Goal: Task Accomplishment & Management: Use online tool/utility

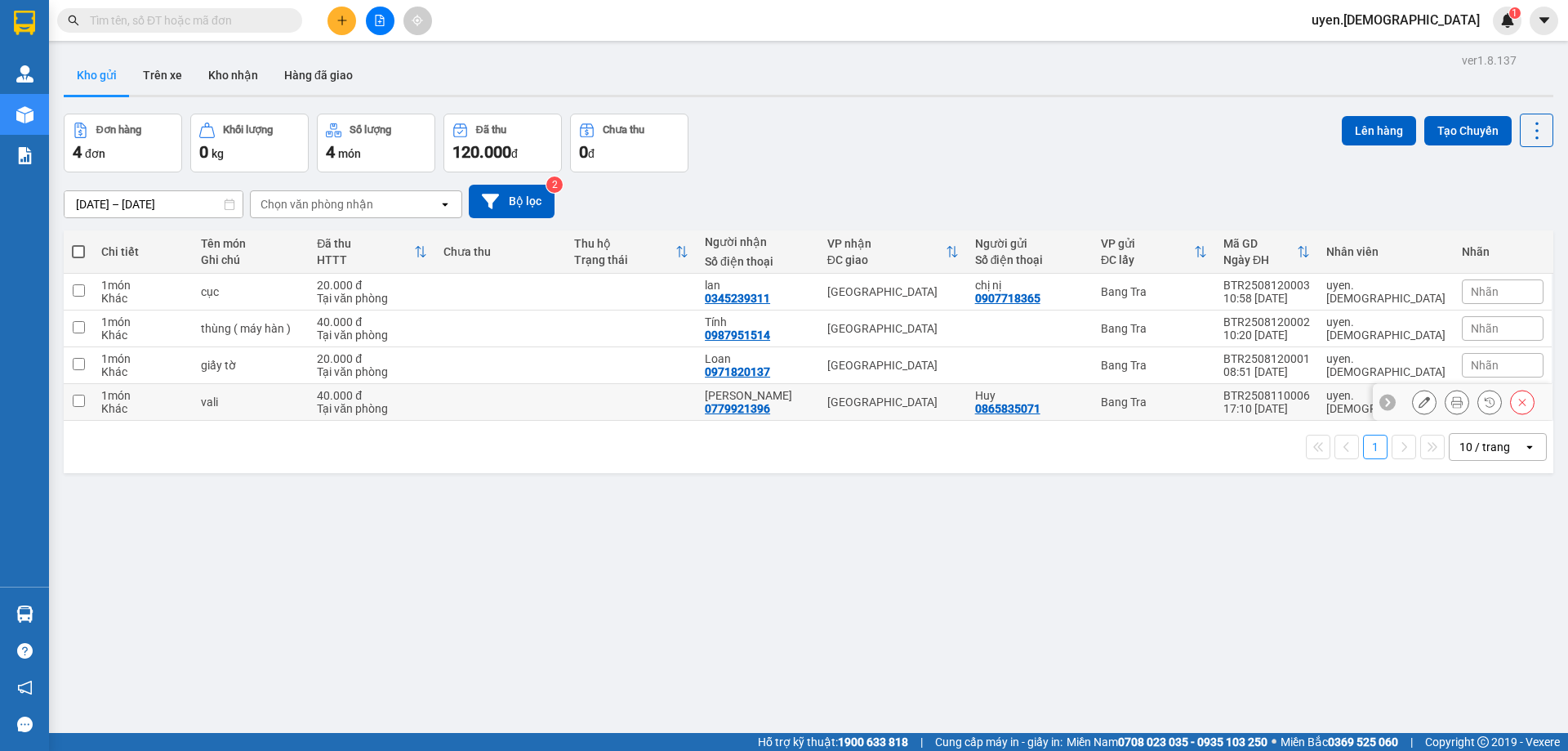
click at [483, 400] on td at bounding box center [500, 402] width 131 height 37
checkbox input "true"
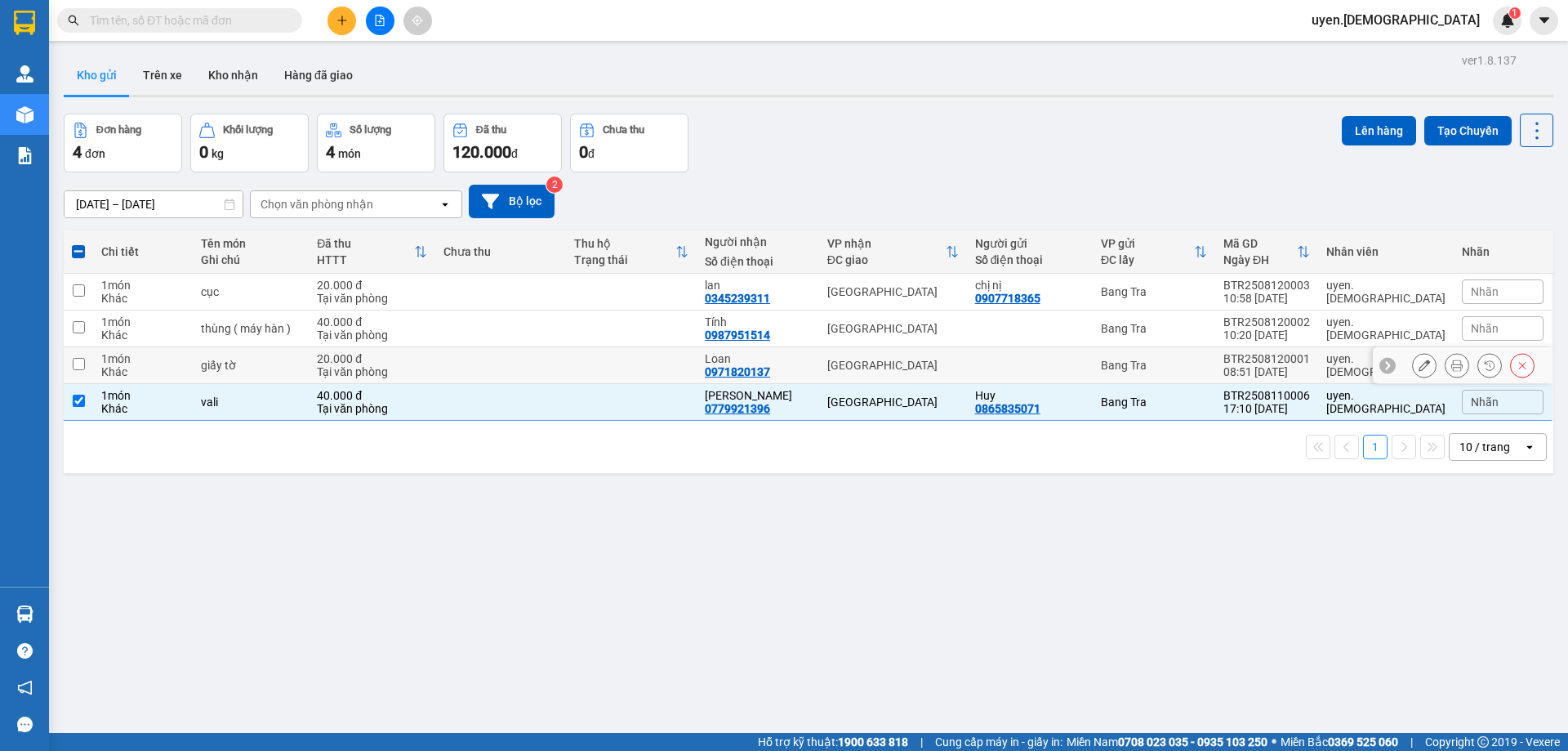
click at [959, 365] on div "[GEOGRAPHIC_DATA]" at bounding box center [893, 365] width 131 height 13
checkbox input "true"
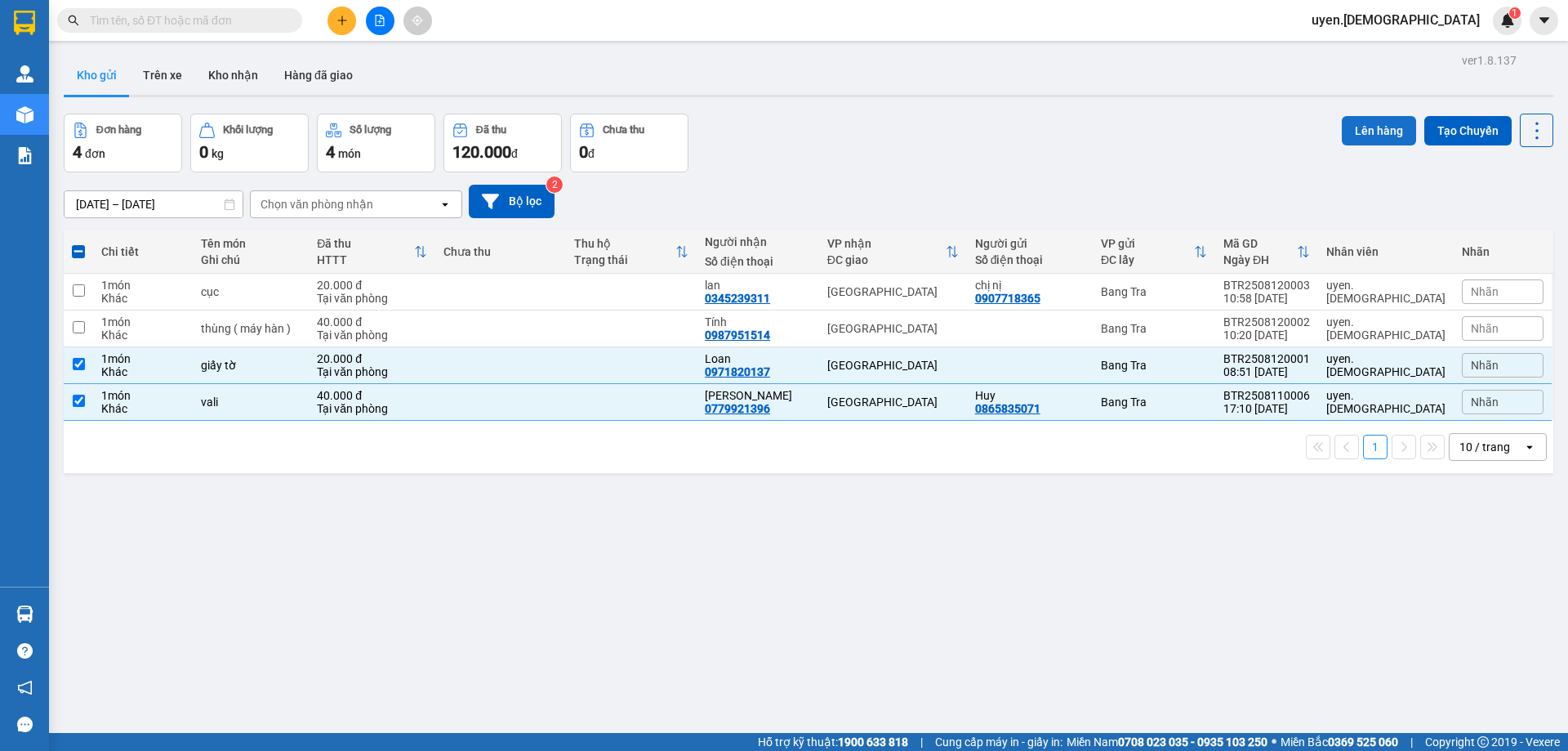
click at [1392, 119] on button "Lên hàng" at bounding box center [1379, 131] width 74 height 30
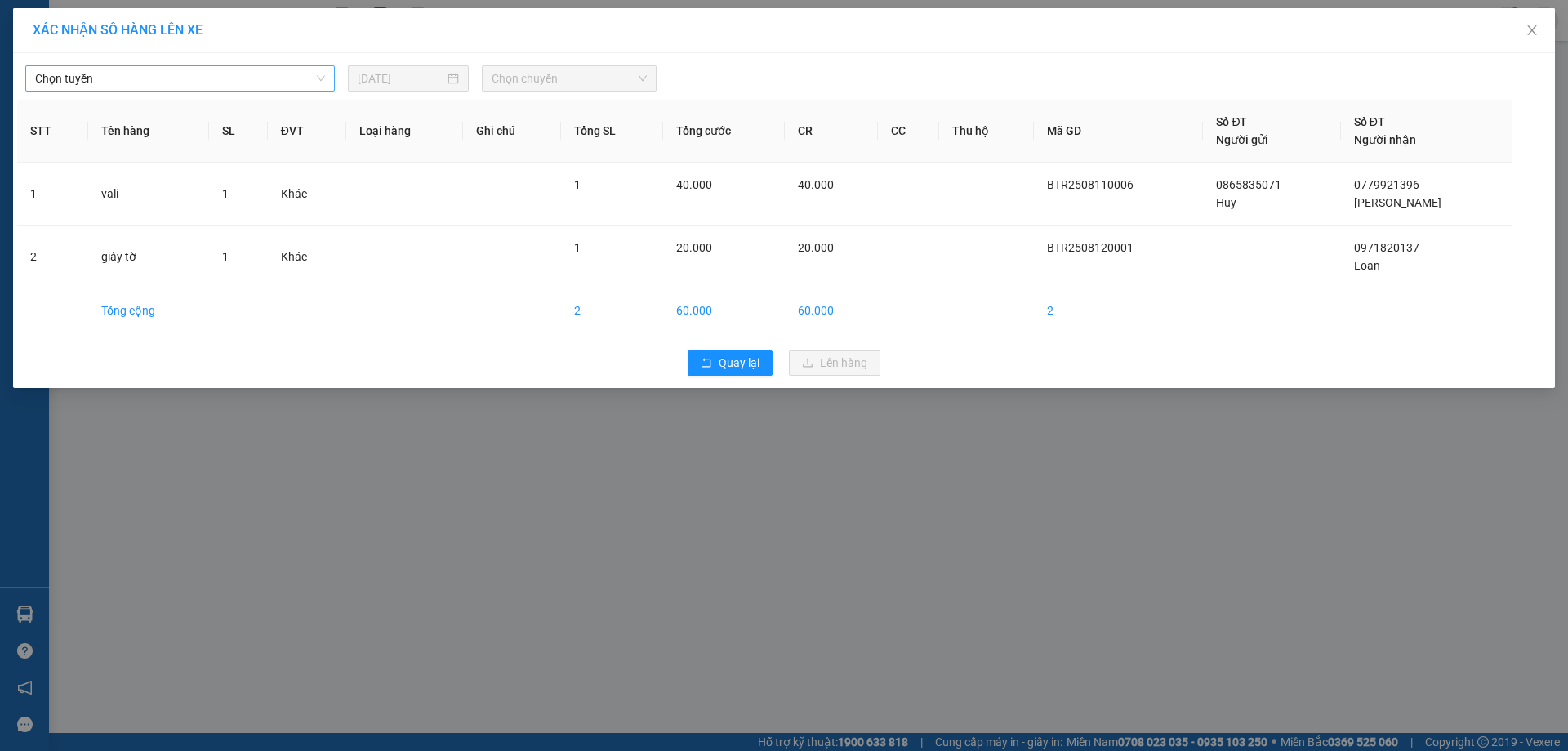
click at [295, 72] on span "Chọn tuyến" at bounding box center [180, 79] width 290 height 25
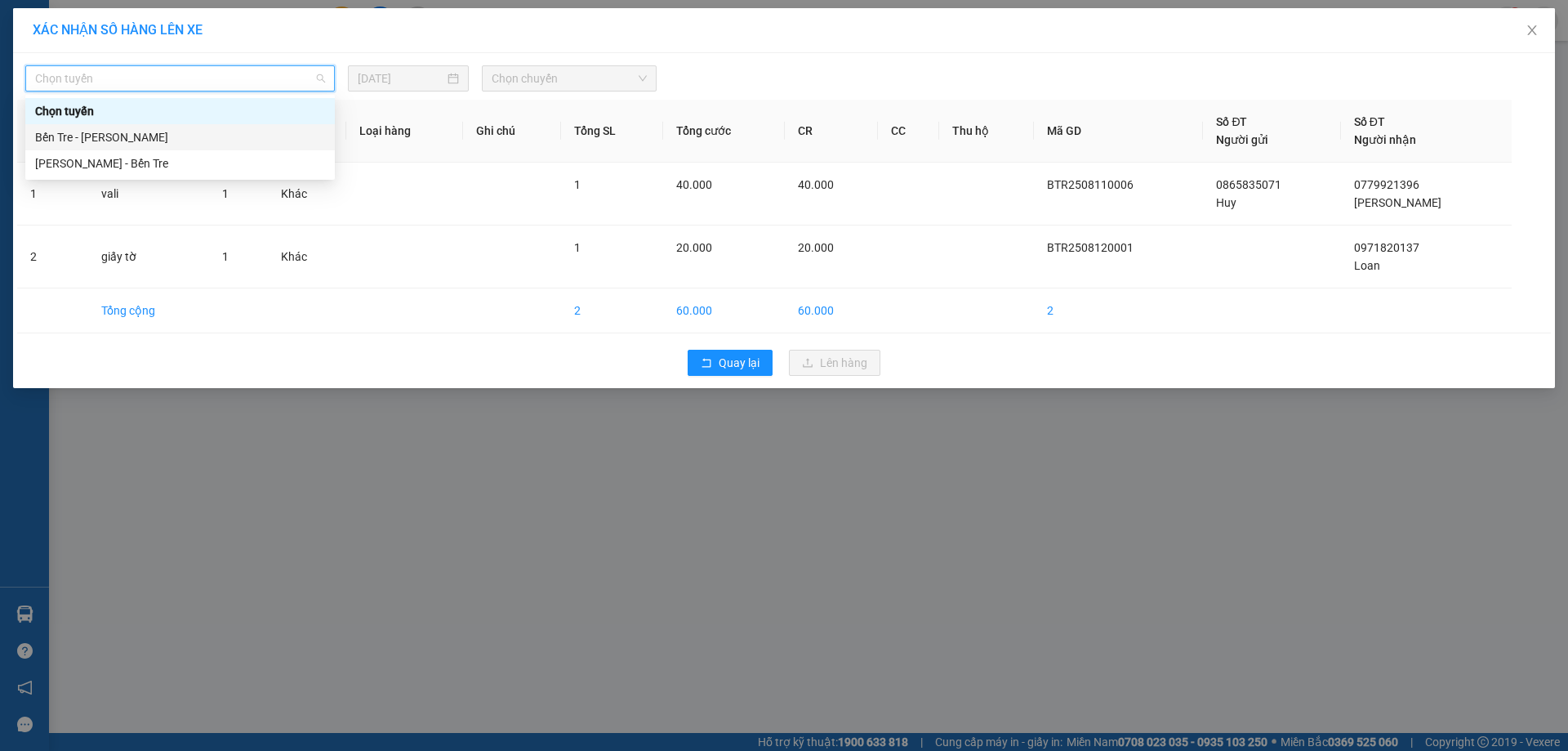
click at [173, 128] on div "Bến Tre - [PERSON_NAME]" at bounding box center [180, 137] width 290 height 18
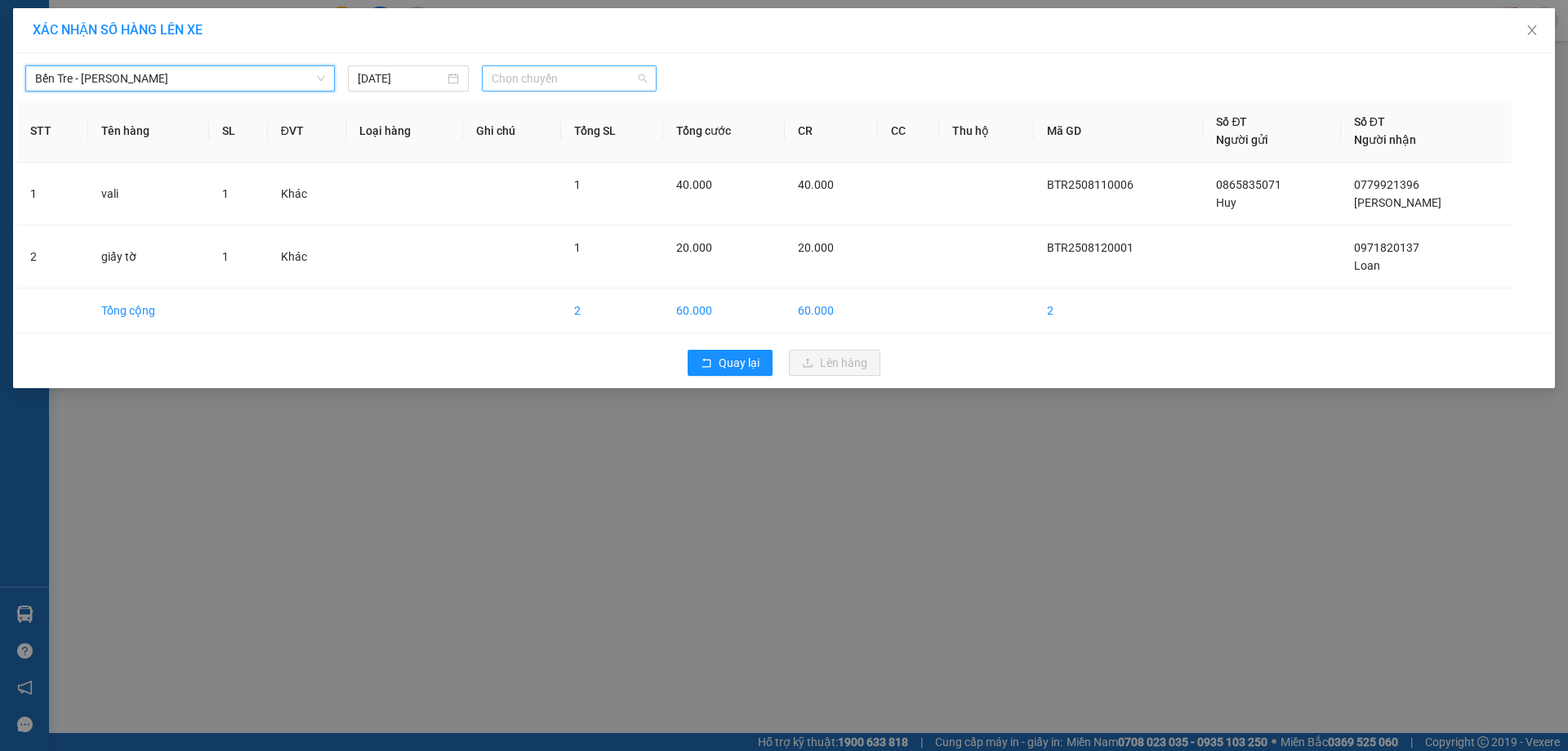
click at [521, 74] on span "Chọn chuyến" at bounding box center [569, 79] width 155 height 25
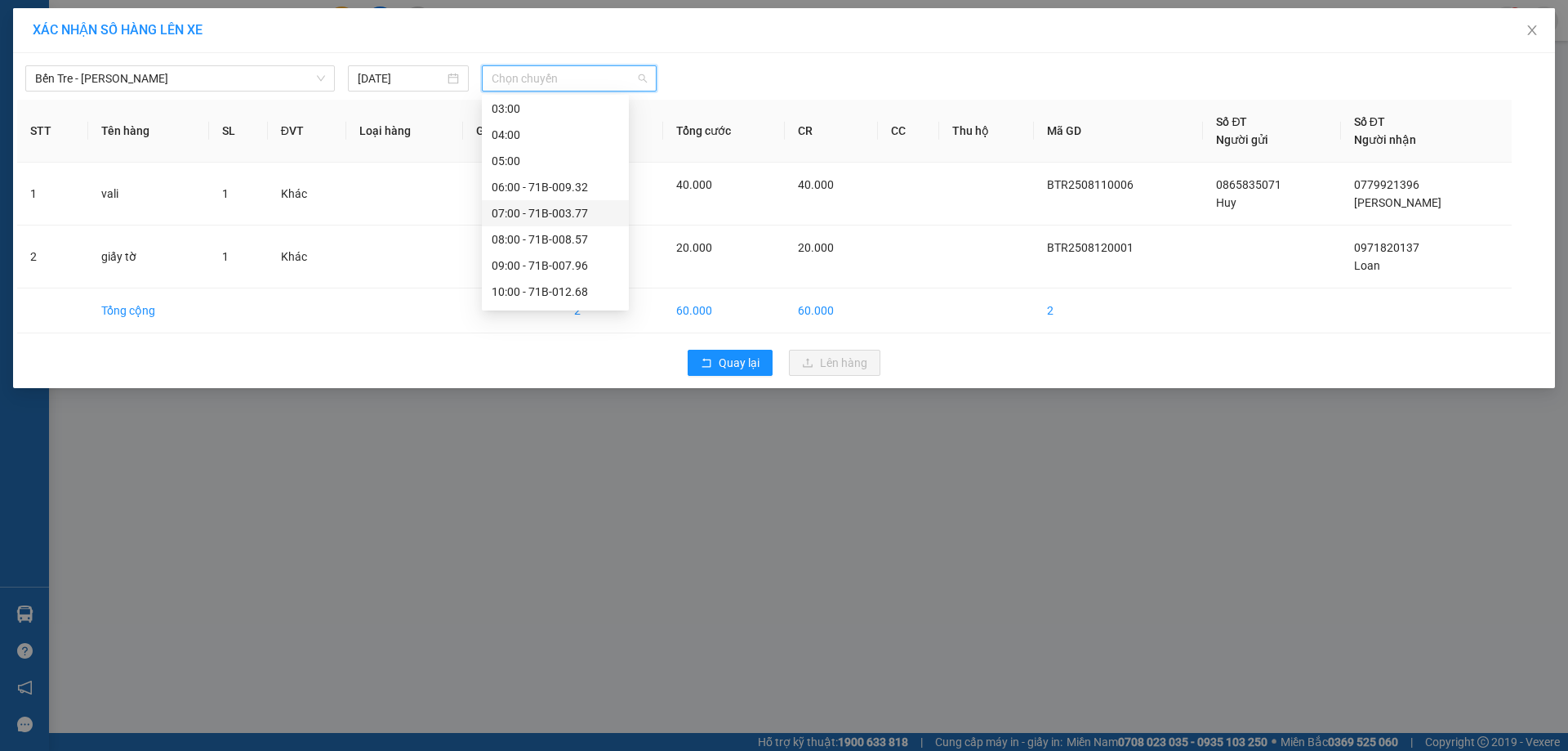
scroll to position [81, 0]
click at [507, 237] on div "09:00 - 71B-007.96" at bounding box center [554, 238] width 127 height 18
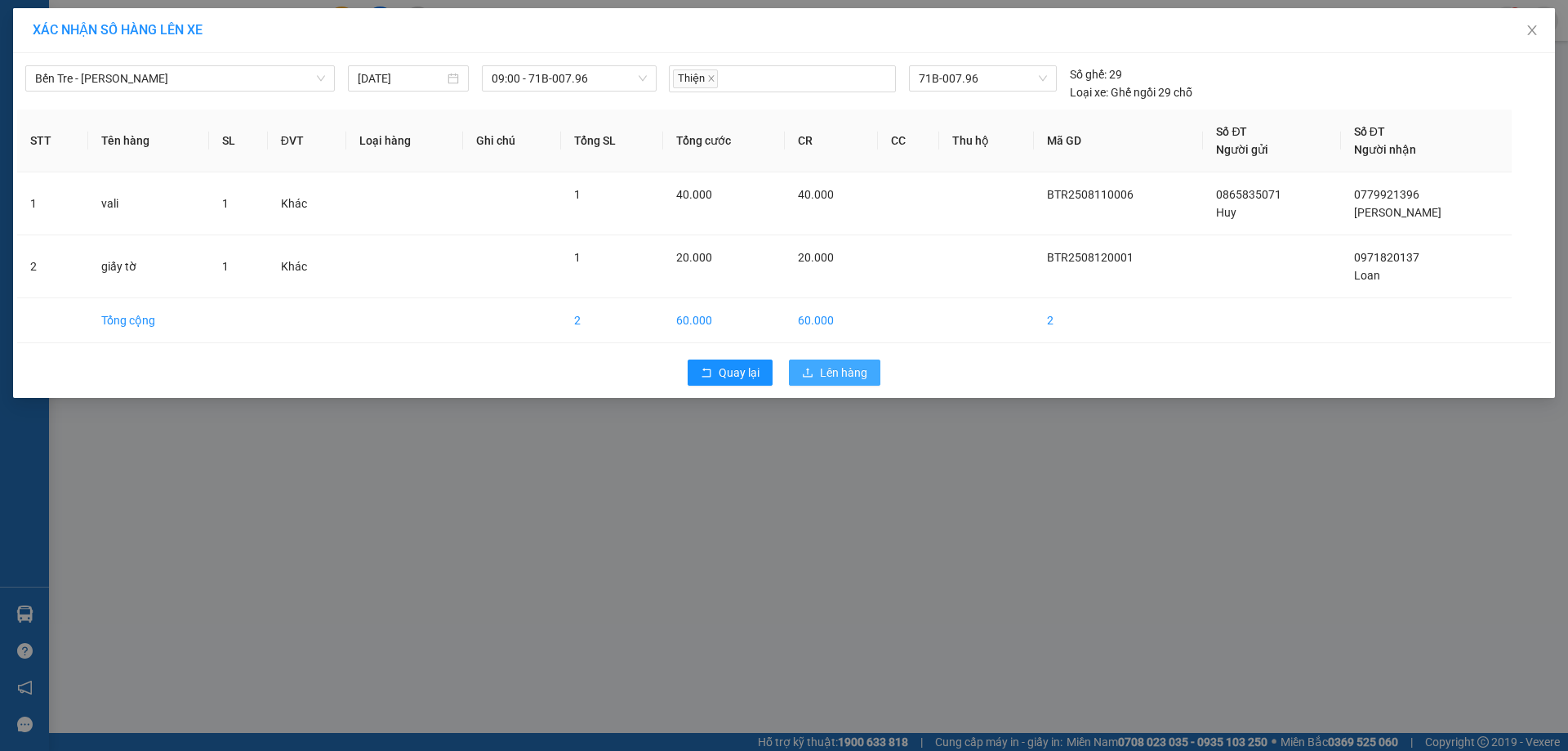
click at [806, 367] on icon "upload" at bounding box center [808, 372] width 11 height 11
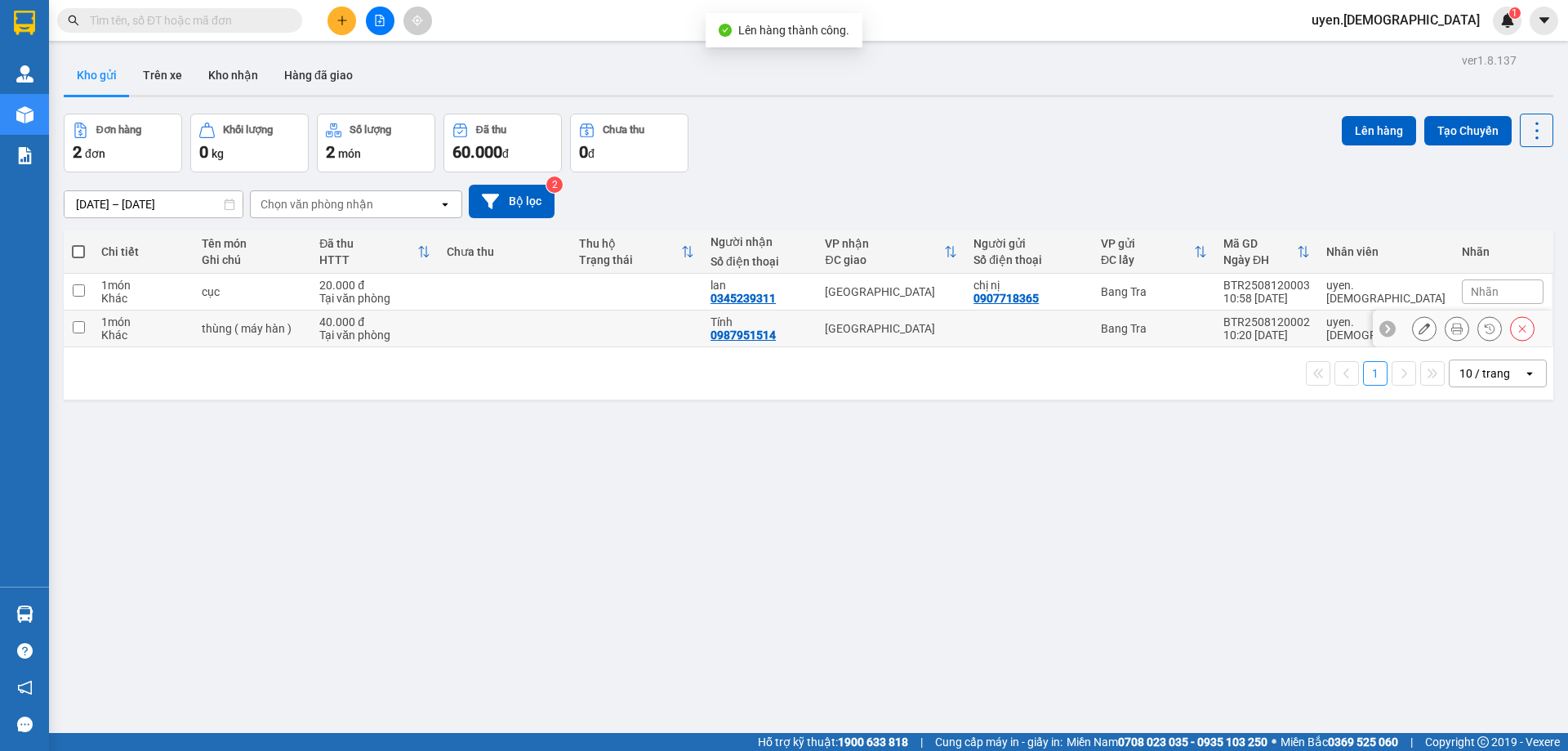
click at [692, 331] on td at bounding box center [637, 329] width 132 height 37
checkbox input "true"
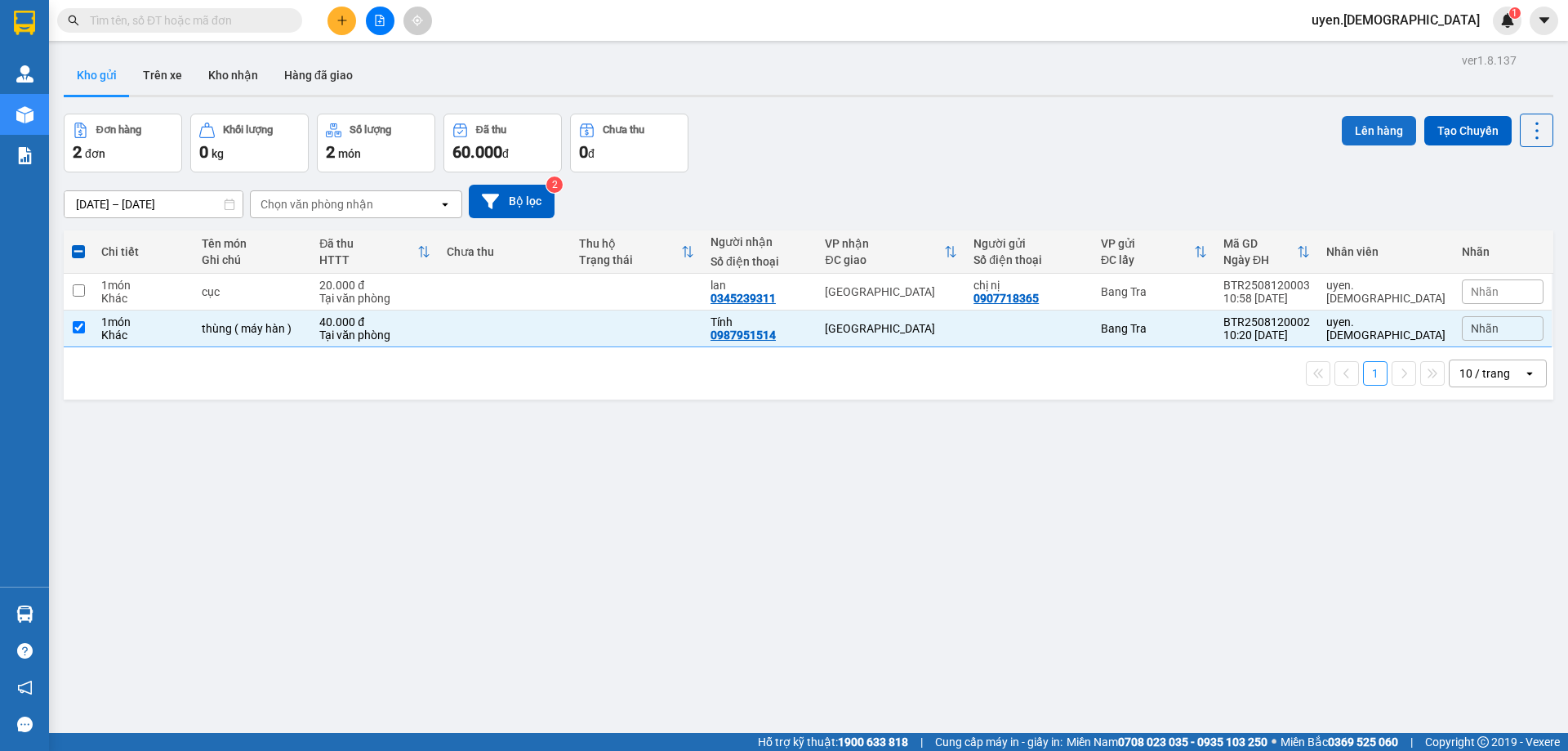
click at [1375, 125] on button "Lên hàng" at bounding box center [1379, 131] width 74 height 30
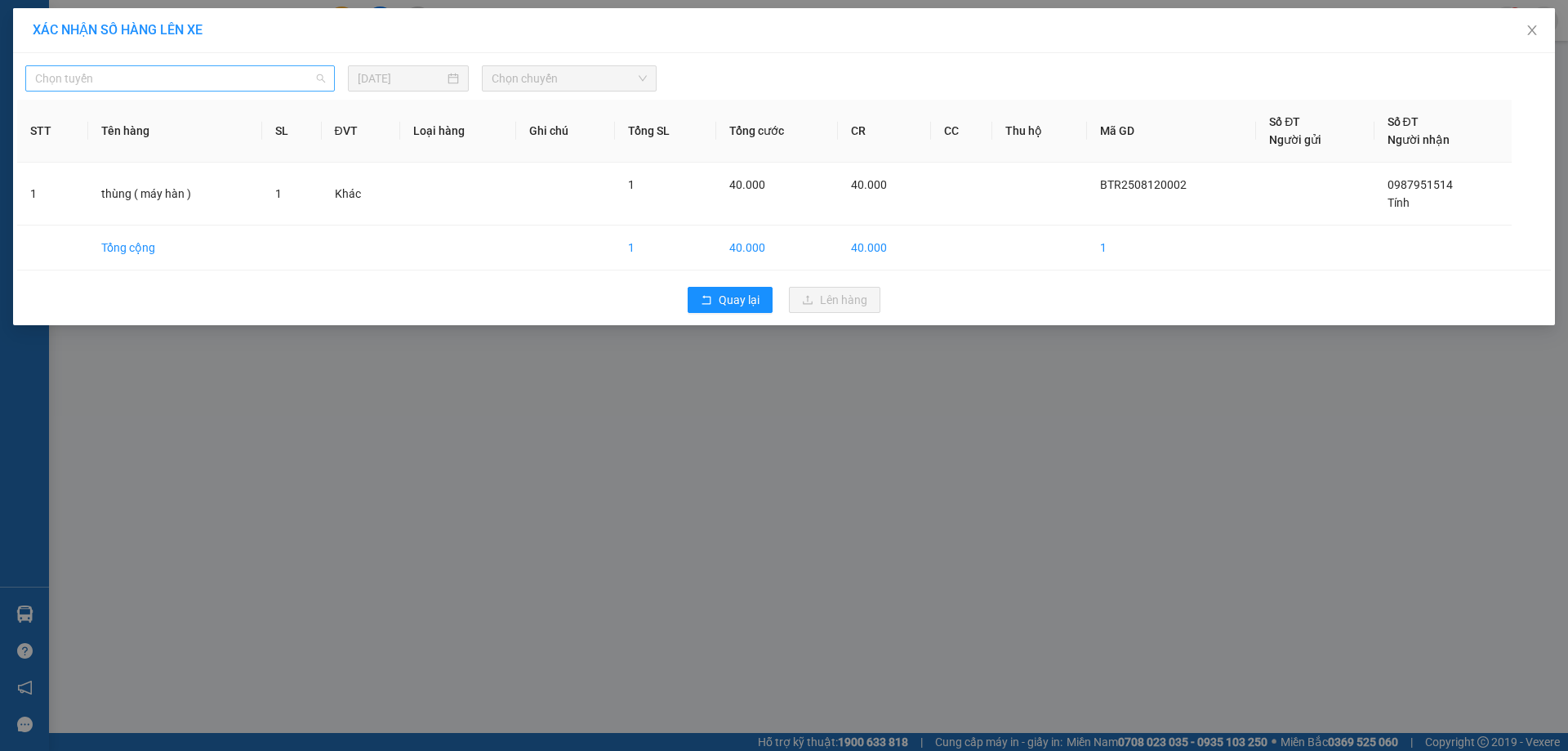
click at [307, 66] on div "Chọn tuyến" at bounding box center [180, 79] width 309 height 26
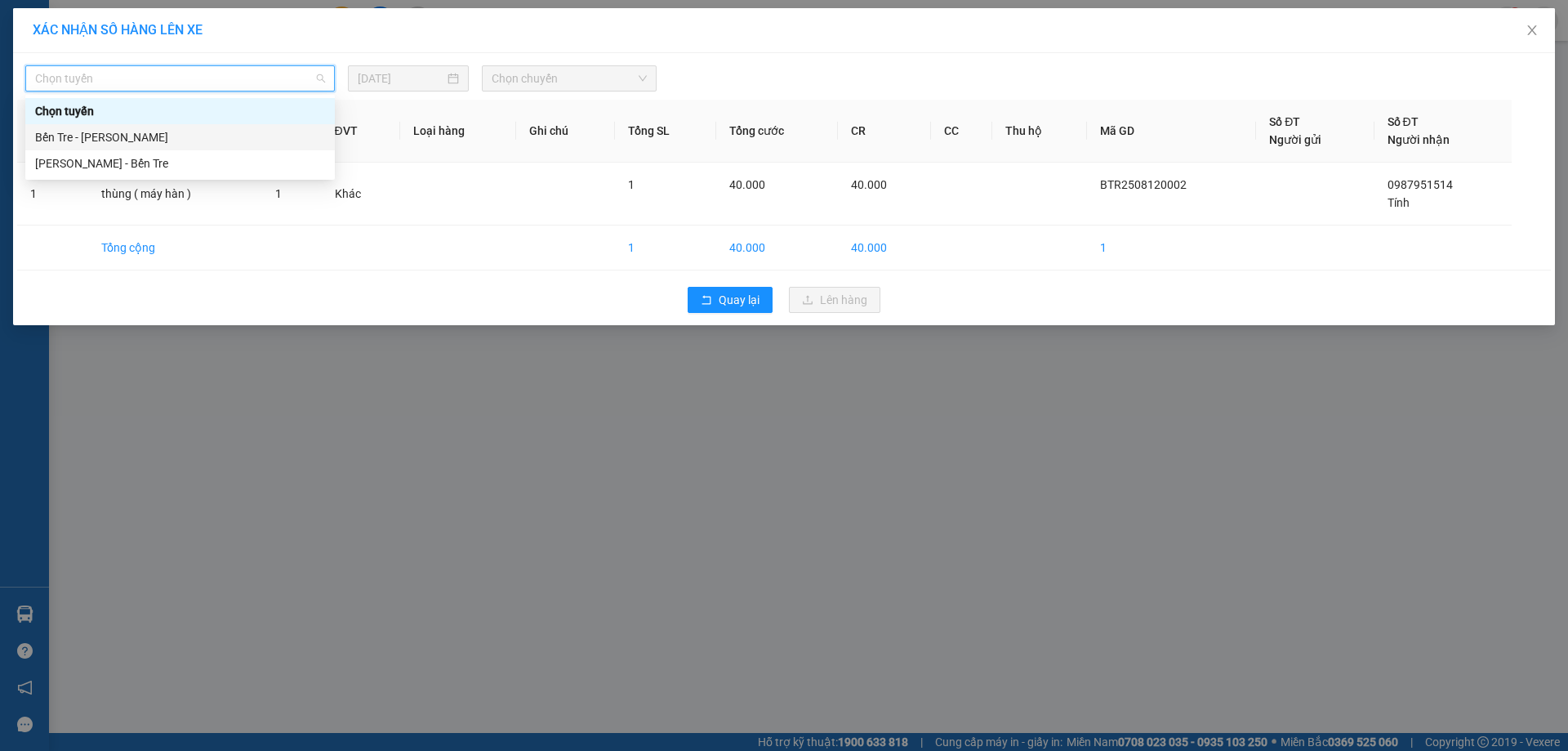
click at [190, 138] on div "Bến Tre - [PERSON_NAME]" at bounding box center [180, 137] width 290 height 18
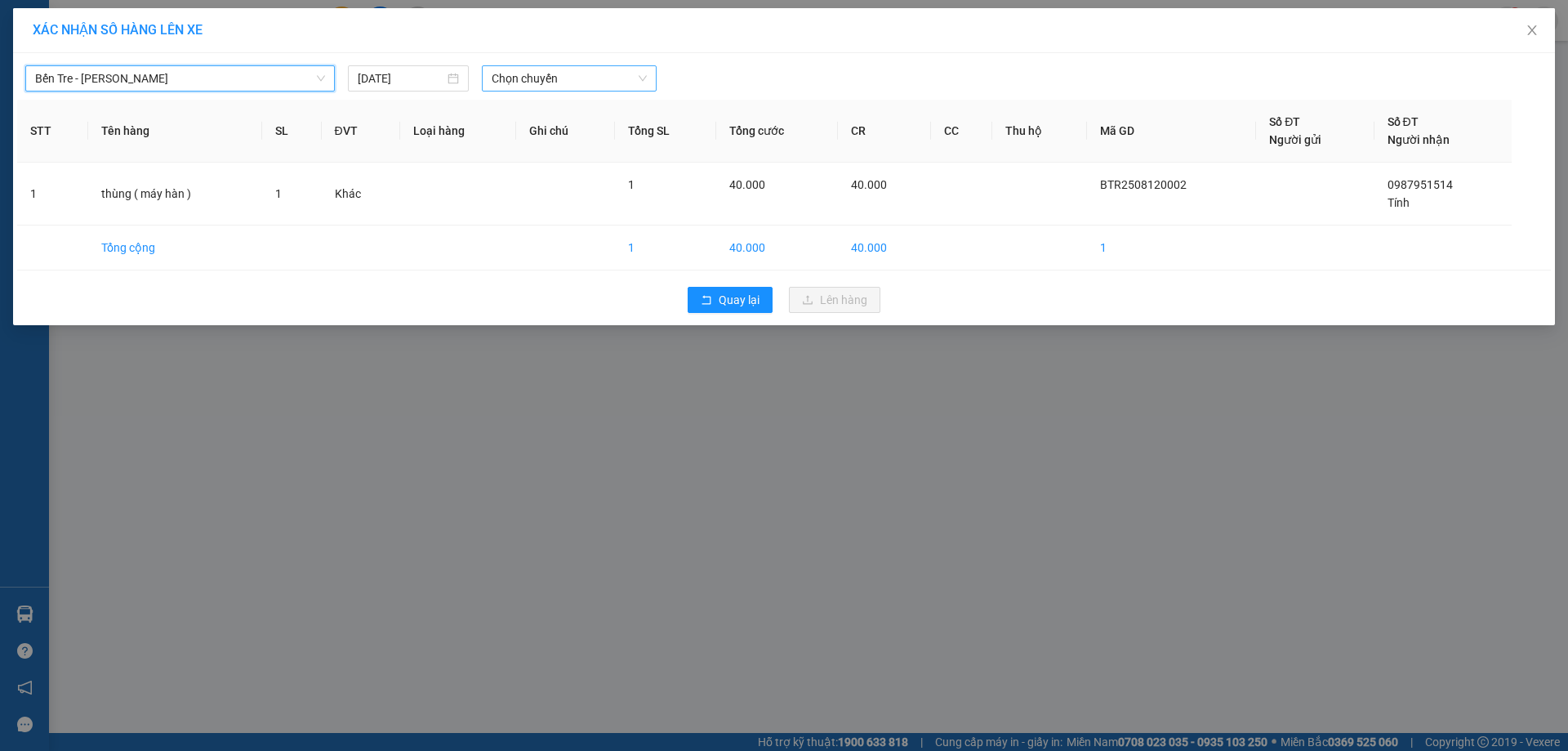
click at [487, 74] on div "Chọn chuyến" at bounding box center [569, 79] width 175 height 26
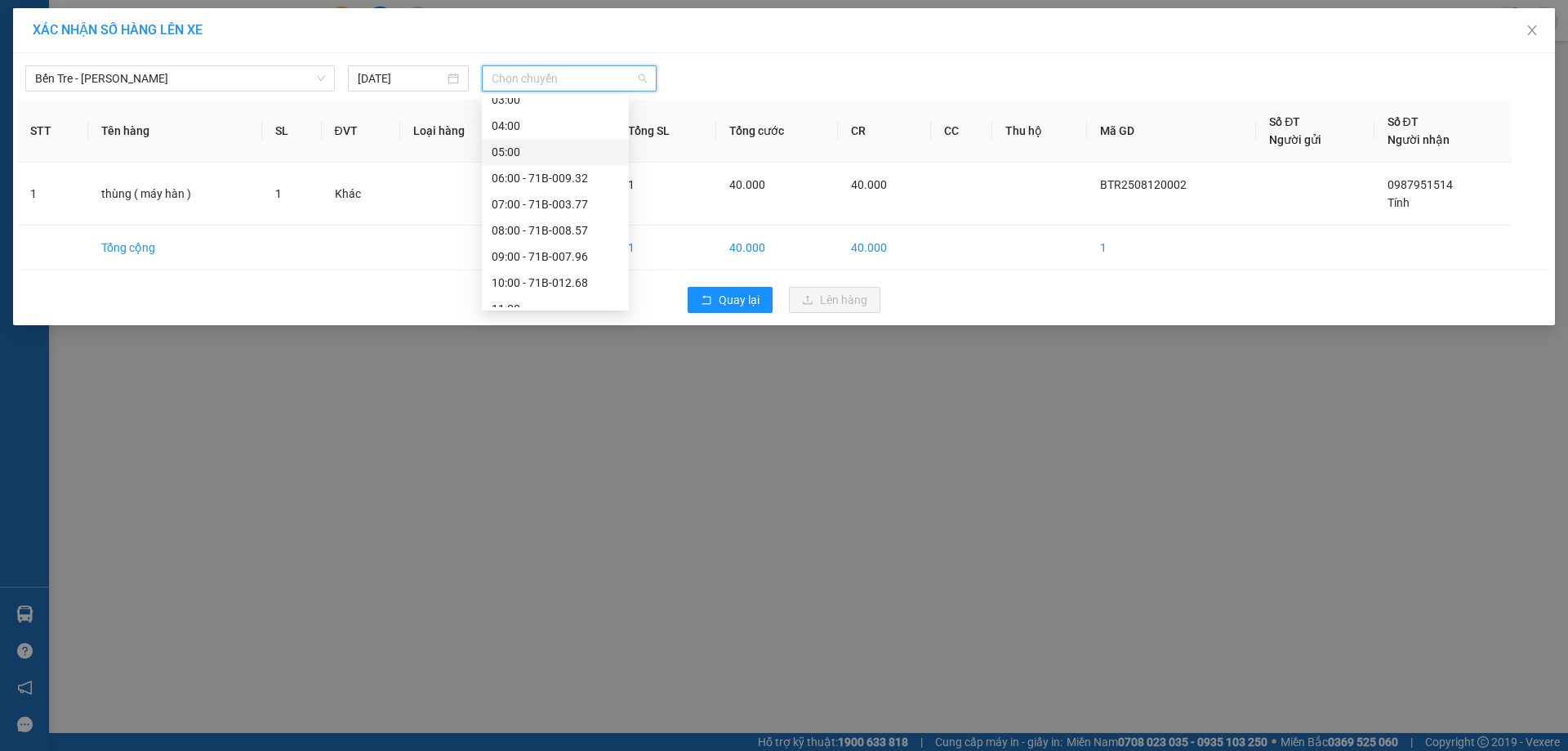
scroll to position [163, 0]
click at [547, 229] on div "12:00 - 71B-007.90" at bounding box center [554, 235] width 127 height 18
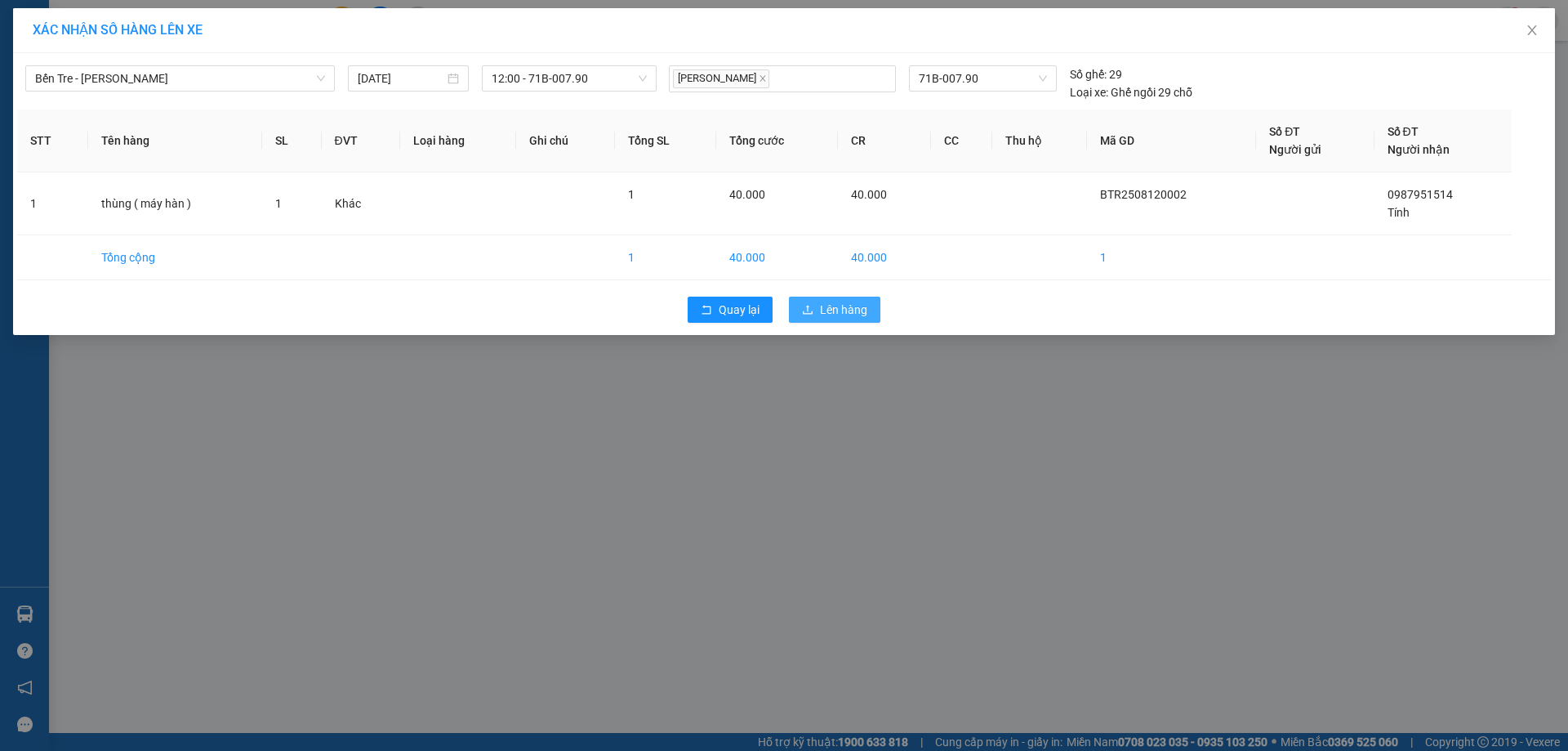
click at [820, 306] on span "Lên hàng" at bounding box center [844, 309] width 47 height 18
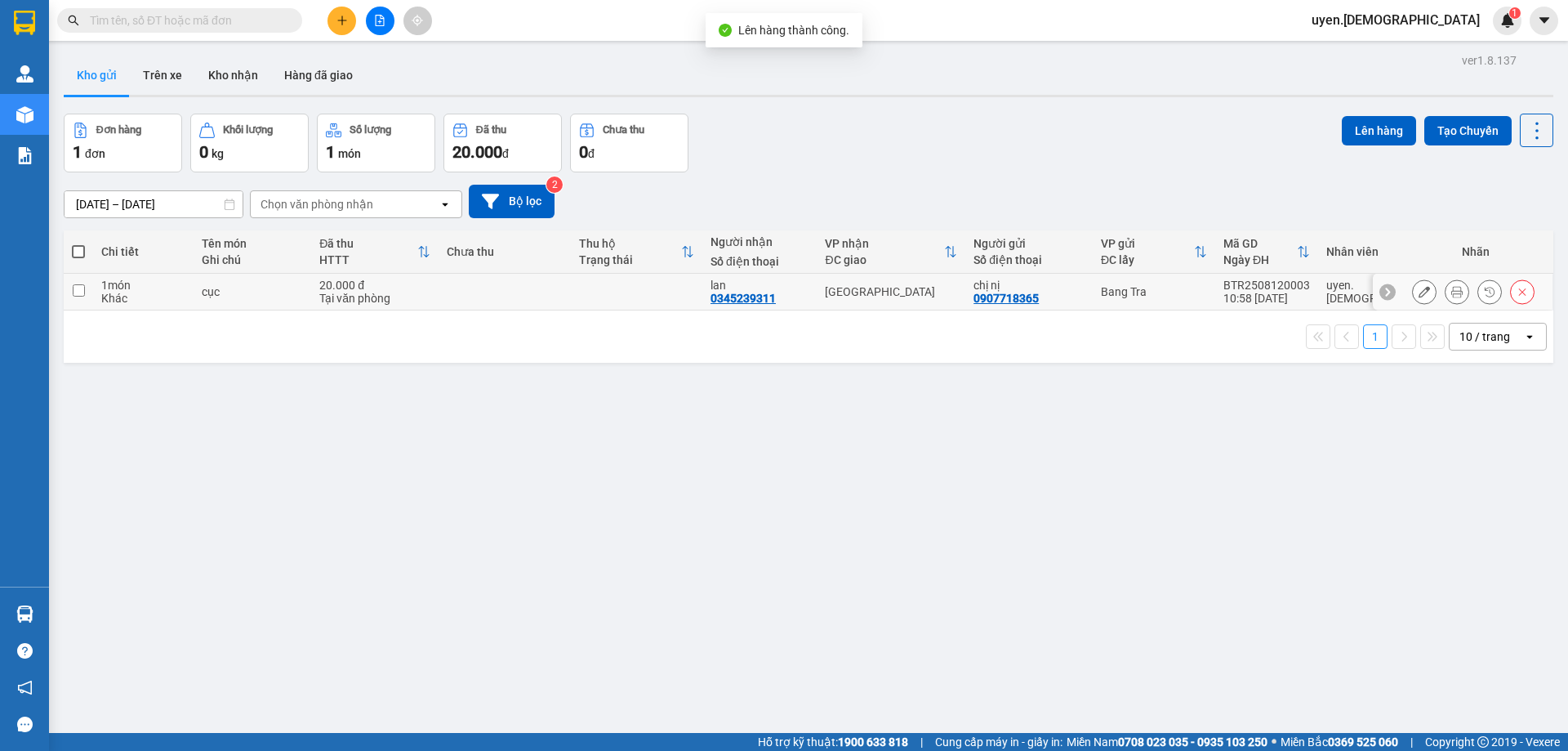
click at [650, 288] on td at bounding box center [637, 292] width 132 height 37
checkbox input "true"
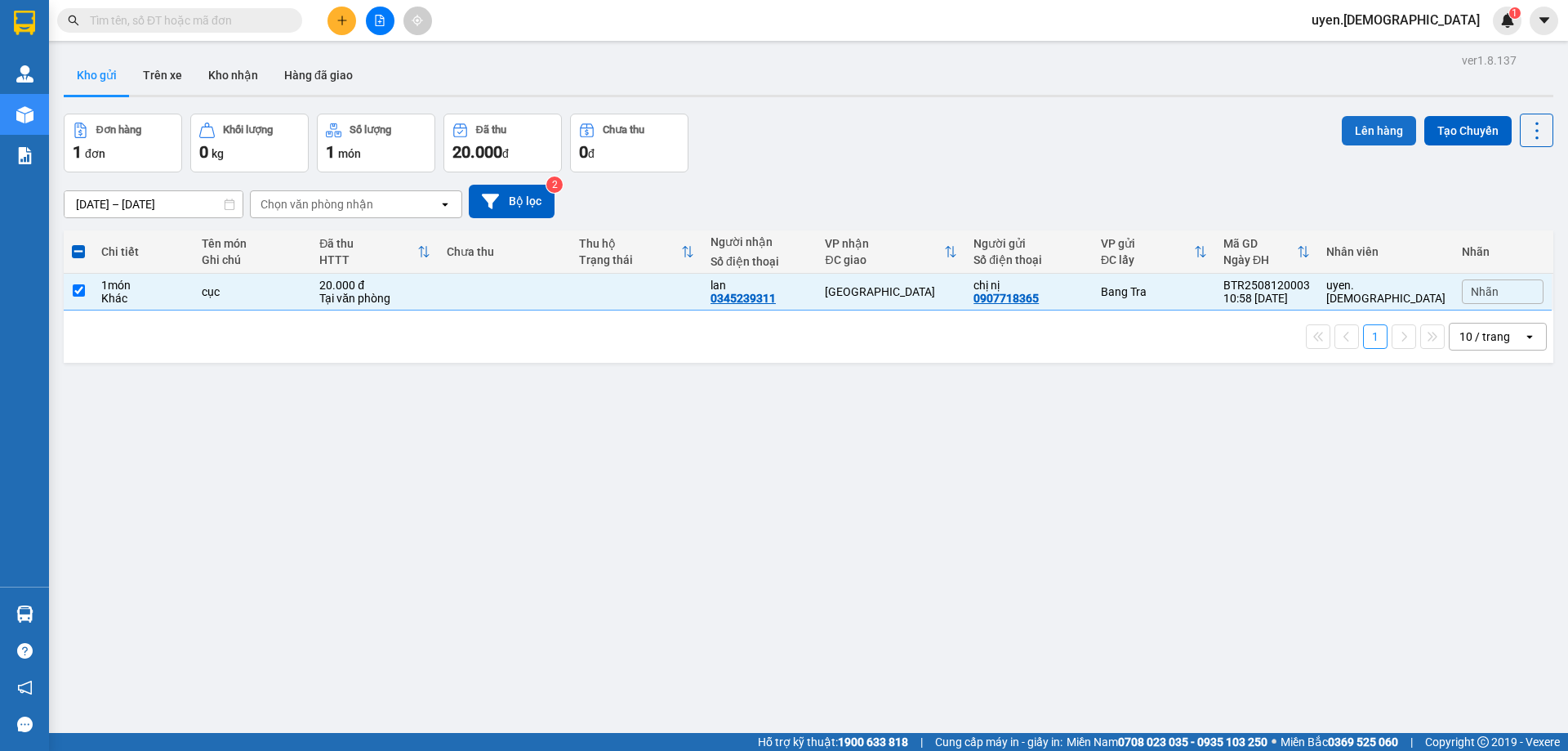
click at [1380, 130] on button "Lên hàng" at bounding box center [1379, 131] width 74 height 30
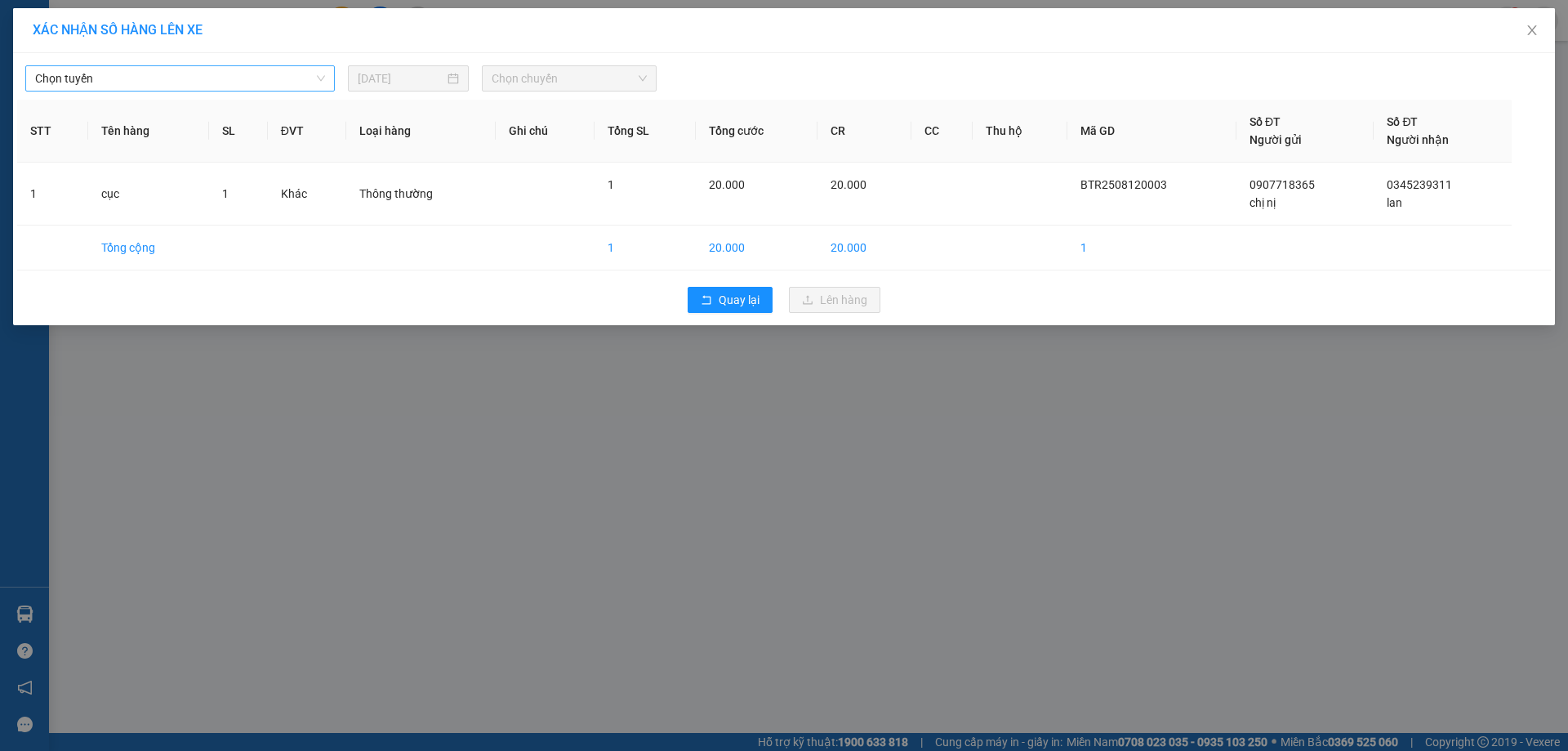
click at [291, 79] on span "Chọn tuyến" at bounding box center [180, 79] width 290 height 25
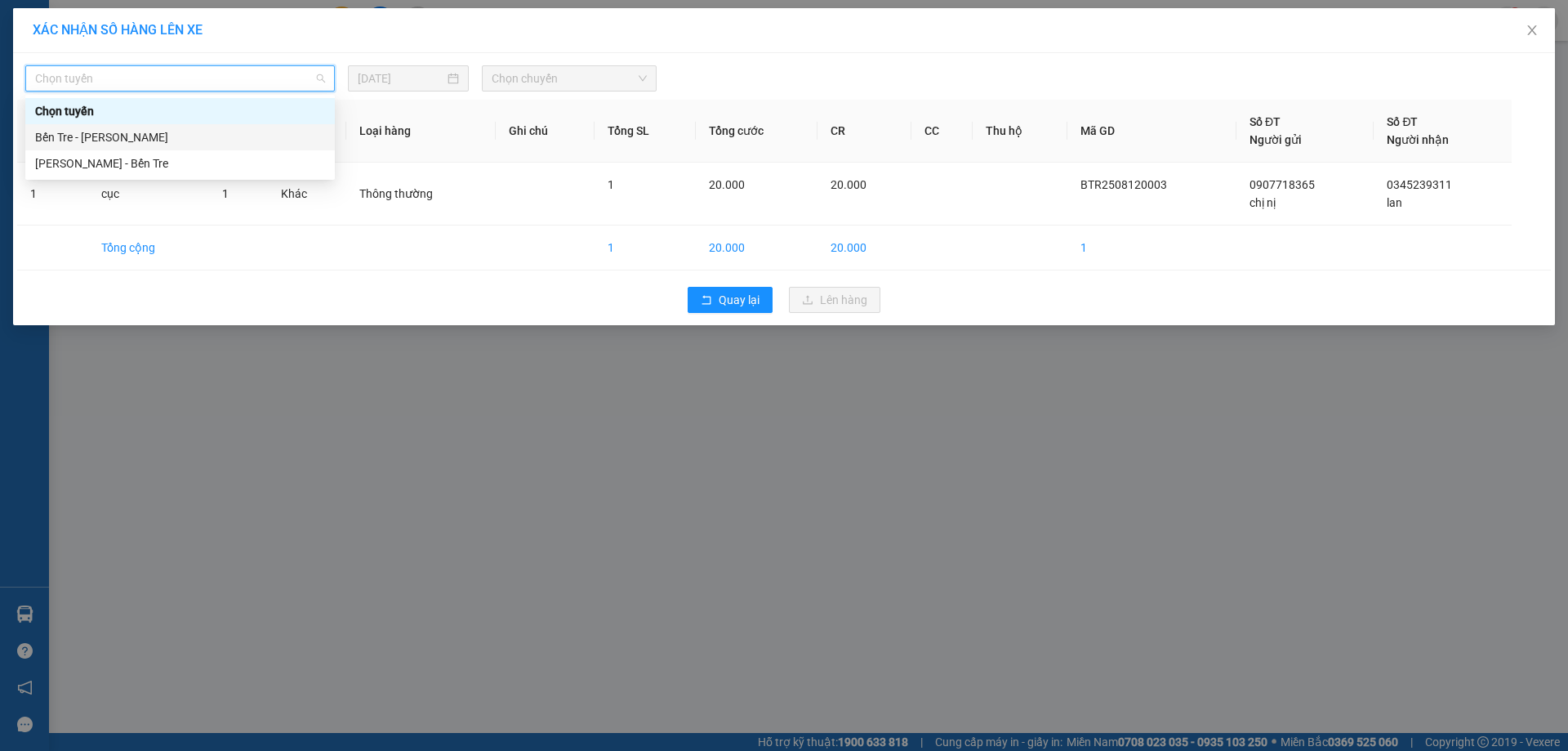
click at [208, 141] on div "Bến Tre - [PERSON_NAME]" at bounding box center [180, 137] width 290 height 18
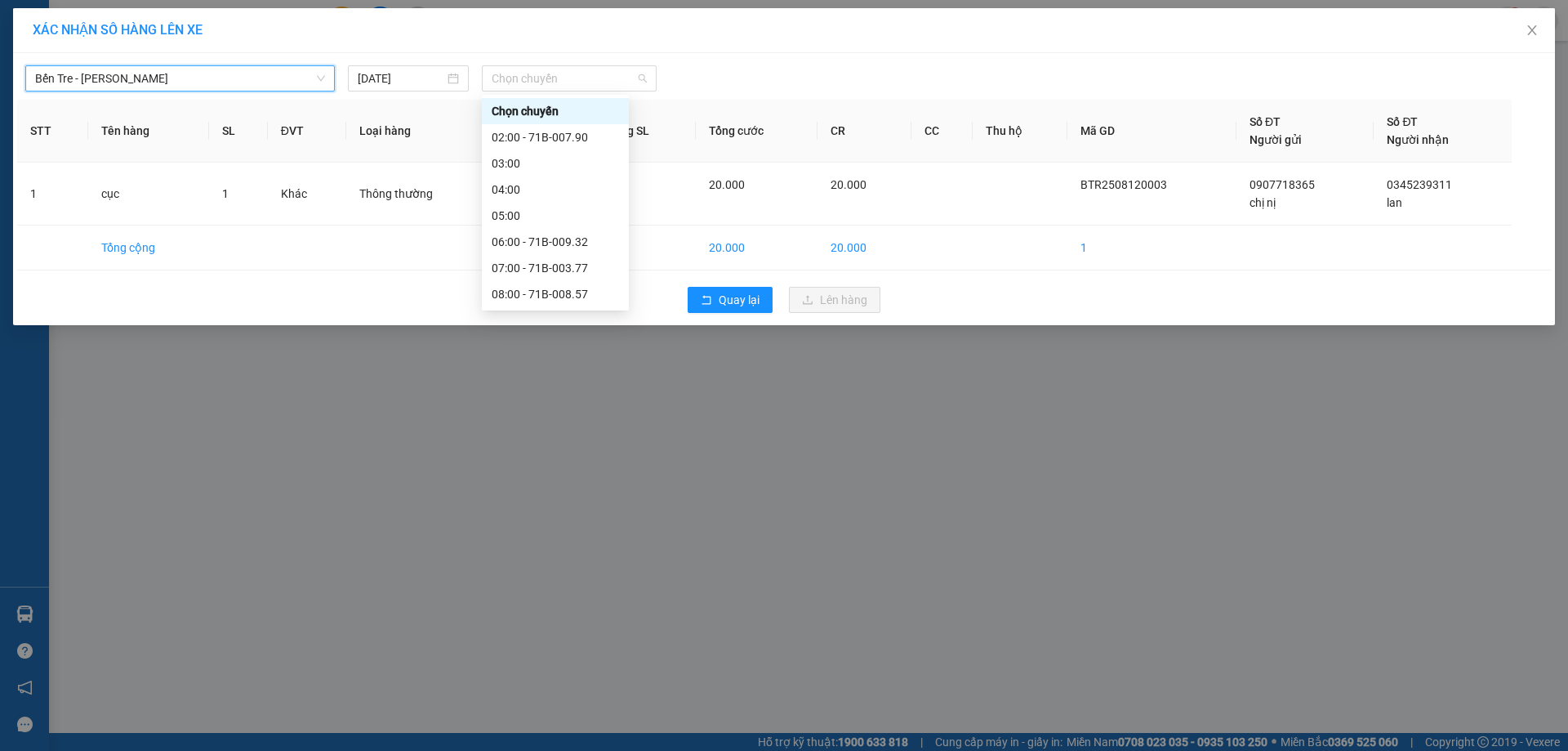
drag, startPoint x: 519, startPoint y: 73, endPoint x: 514, endPoint y: 98, distance: 25.5
click at [516, 89] on span "Chọn chuyến" at bounding box center [569, 79] width 155 height 25
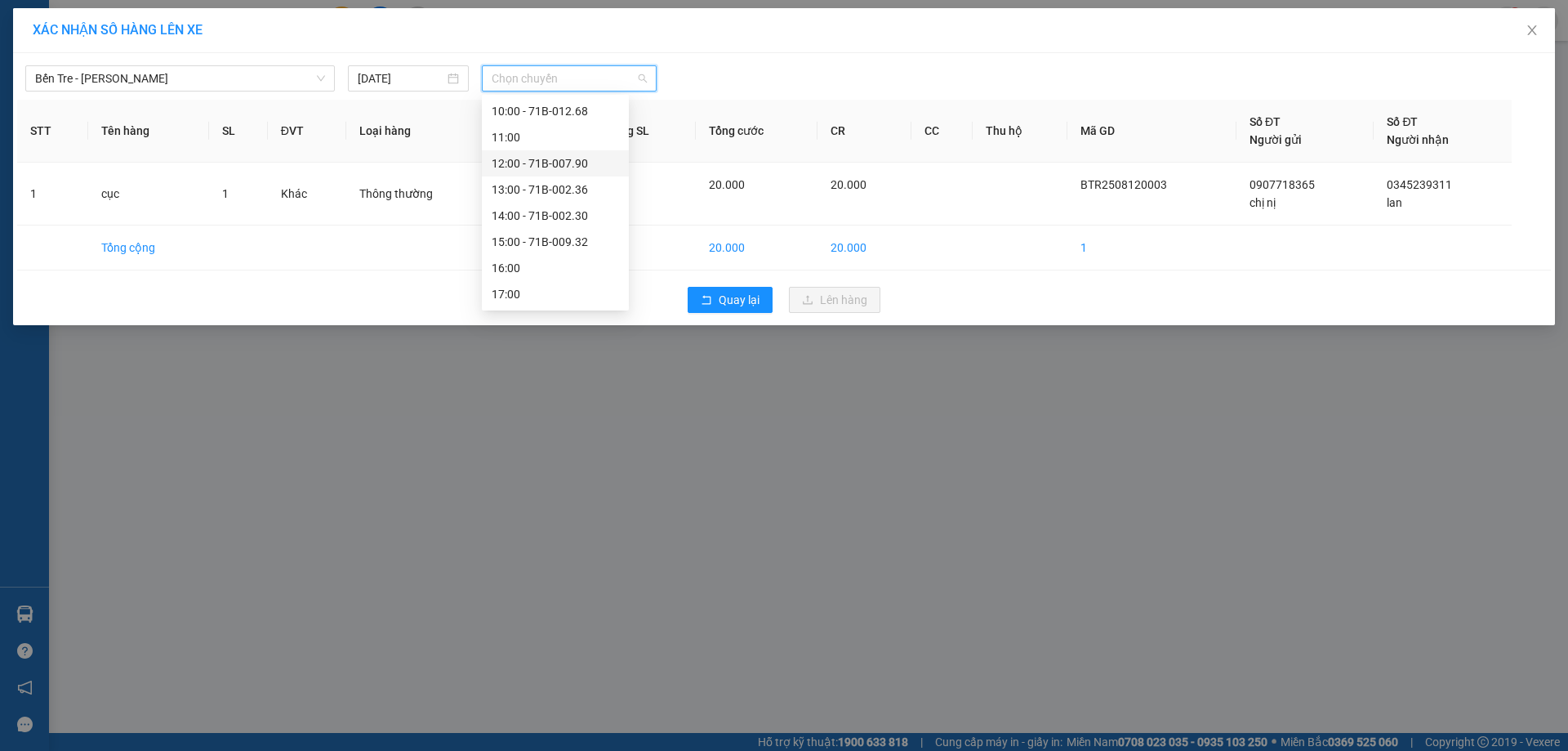
click at [541, 163] on div "12:00 - 71B-007.90" at bounding box center [554, 163] width 127 height 18
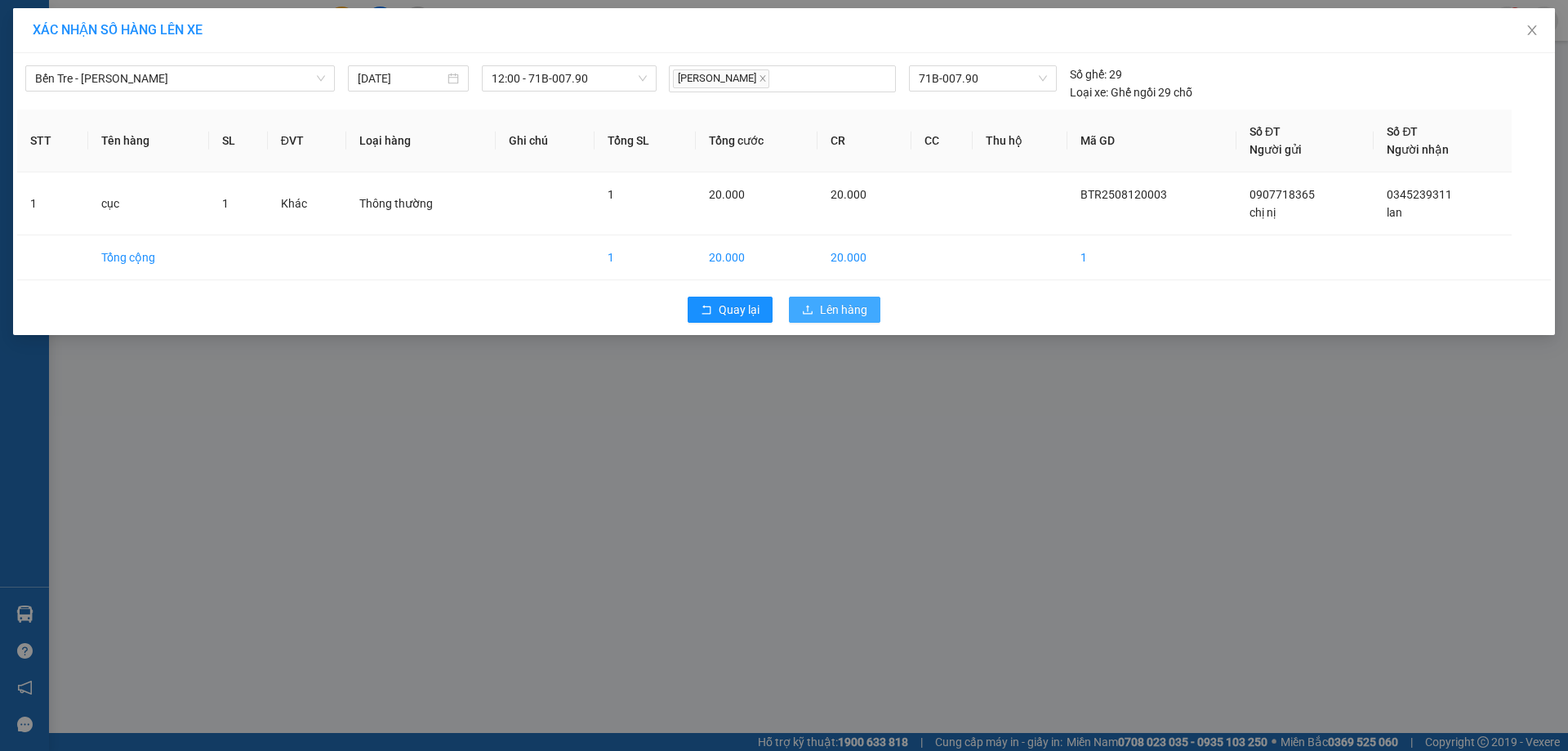
click at [797, 308] on button "Lên hàng" at bounding box center [835, 309] width 91 height 26
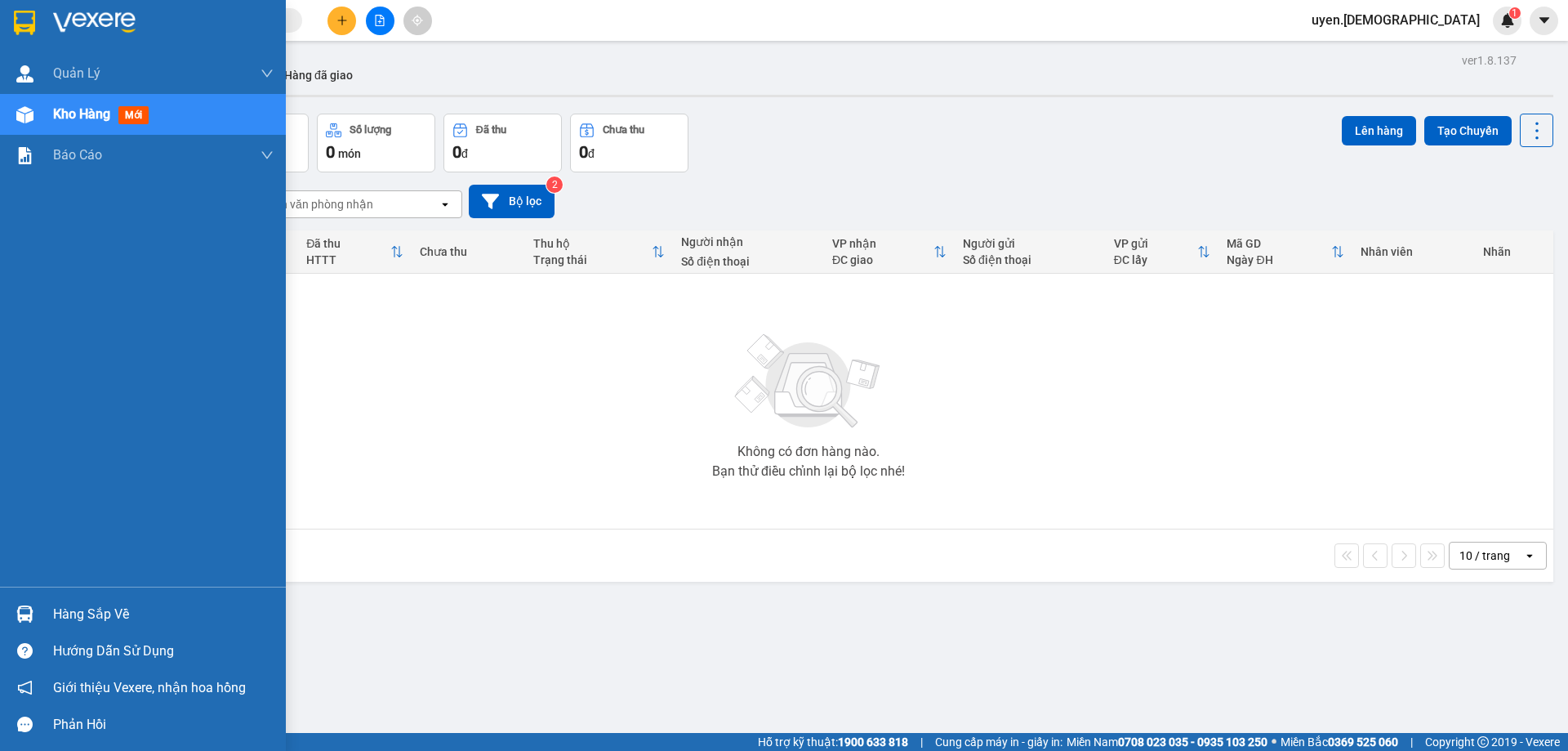
click at [45, 622] on div "Hàng sắp về" at bounding box center [143, 614] width 286 height 37
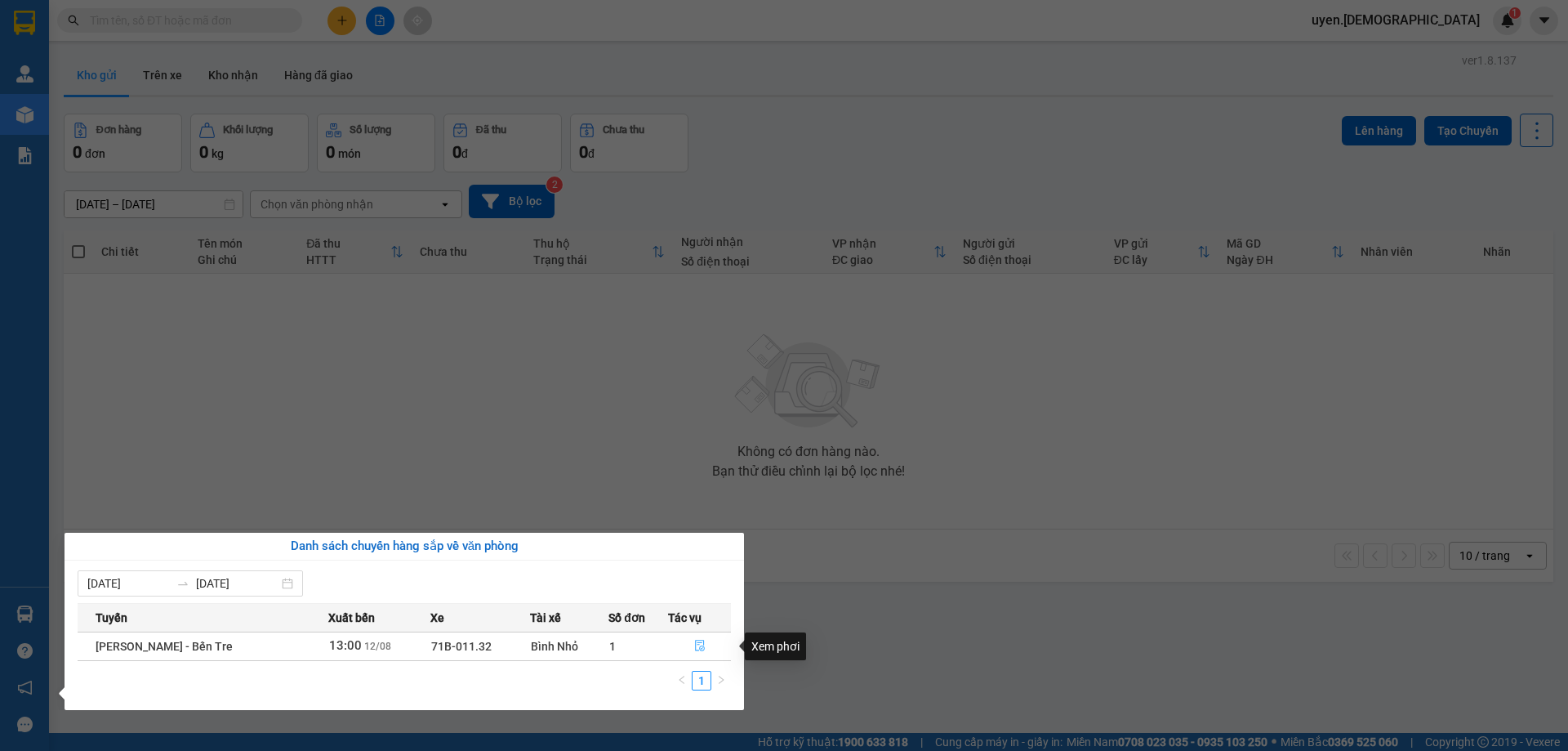
click at [694, 650] on icon "file-done" at bounding box center [699, 645] width 11 height 11
